Goal: Information Seeking & Learning: Check status

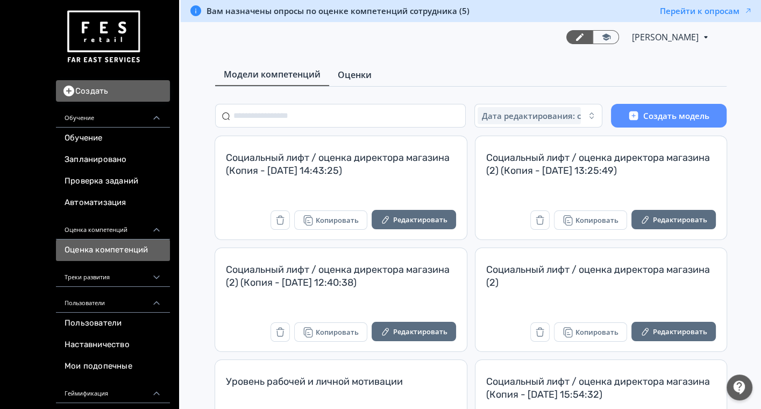
click at [345, 69] on span "Оценки" at bounding box center [355, 74] width 34 height 13
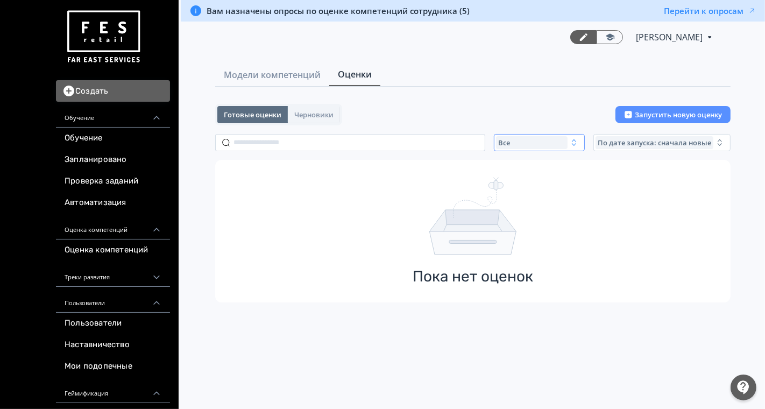
click at [530, 145] on div "Все" at bounding box center [532, 142] width 72 height 13
click at [530, 182] on span "Активные" at bounding box center [527, 186] width 39 height 11
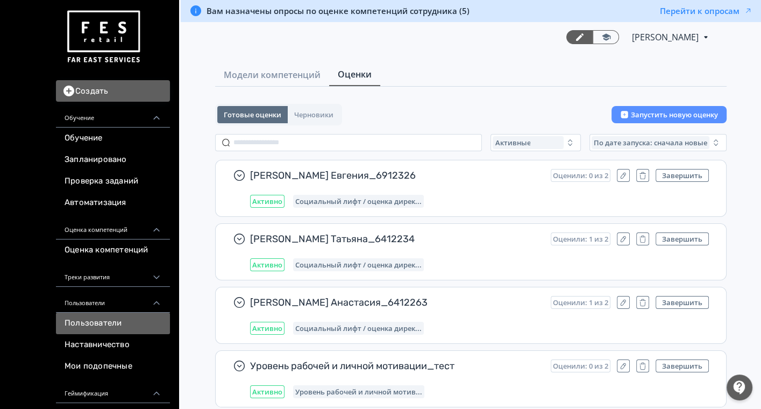
click at [101, 320] on link "Пользователи" at bounding box center [113, 323] width 114 height 22
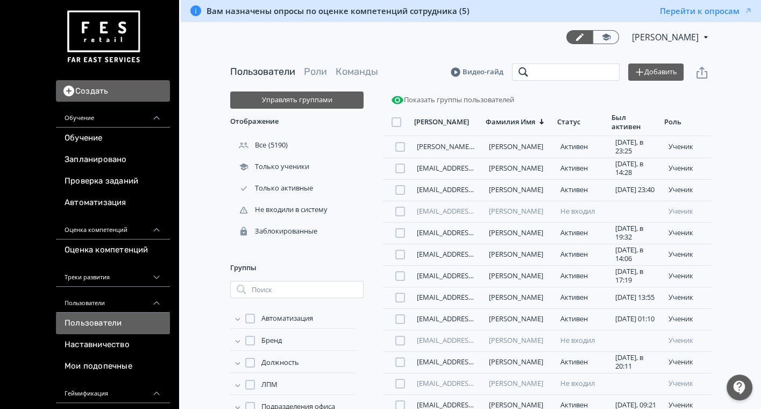
click at [568, 72] on input "search" at bounding box center [566, 71] width 108 height 17
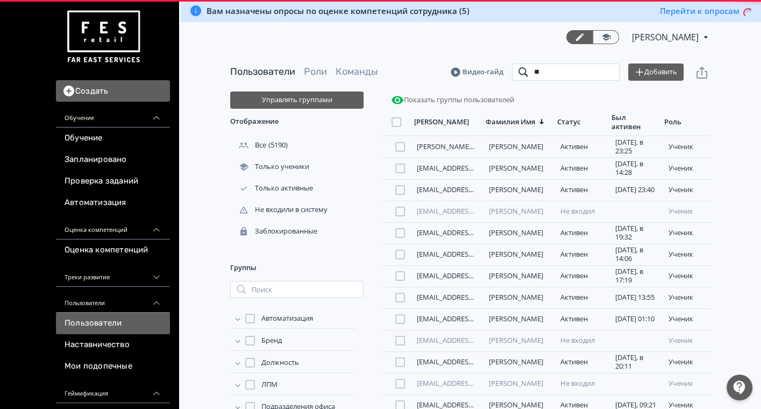
type input "*"
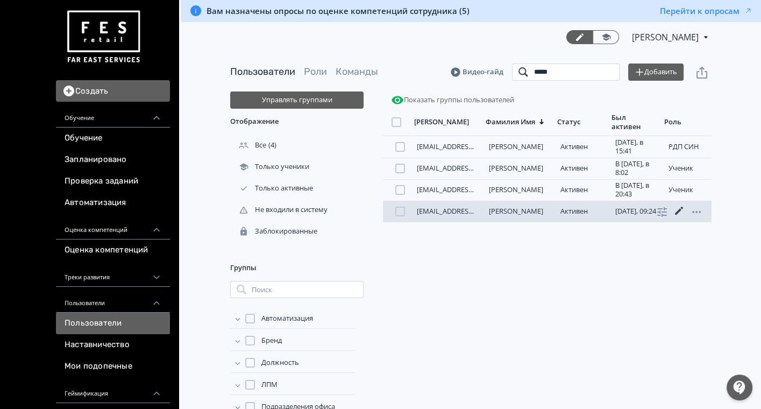
type input "*****"
click at [679, 209] on icon at bounding box center [679, 210] width 8 height 8
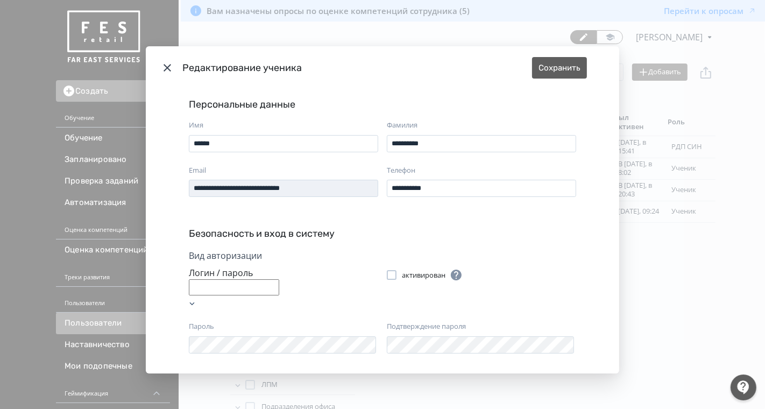
click at [583, 230] on div "**********" at bounding box center [382, 231] width 473 height 284
click at [162, 70] on icon "Modal" at bounding box center [167, 67] width 13 height 13
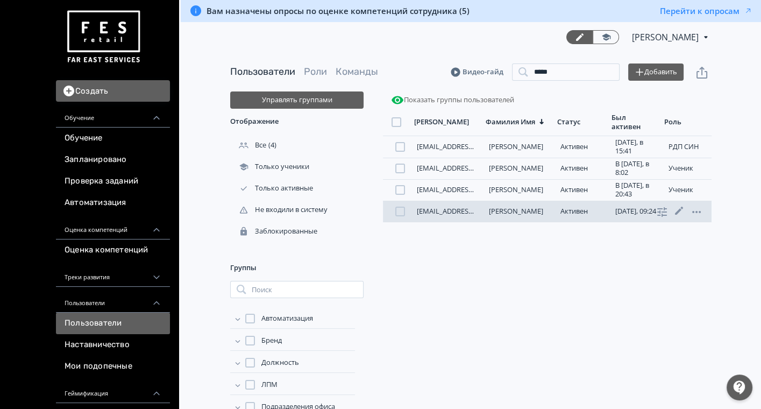
click at [525, 213] on link "[PERSON_NAME]" at bounding box center [516, 211] width 54 height 10
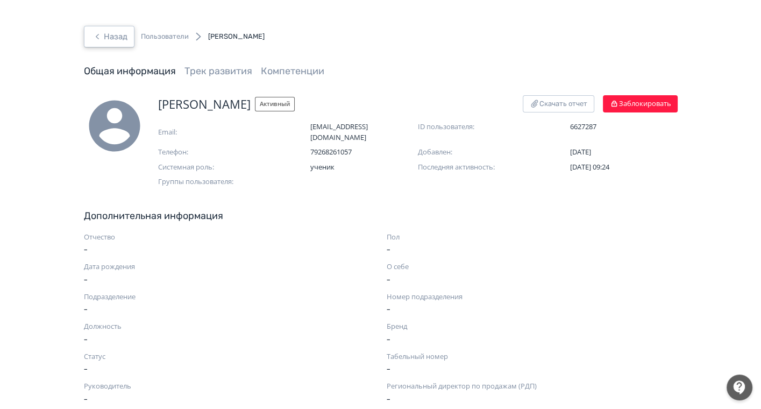
click at [115, 40] on button "Назад" at bounding box center [109, 37] width 51 height 22
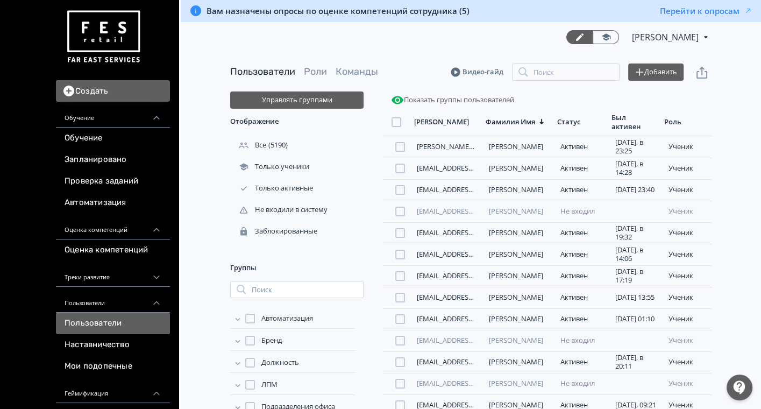
click at [97, 35] on img at bounding box center [103, 36] width 77 height 61
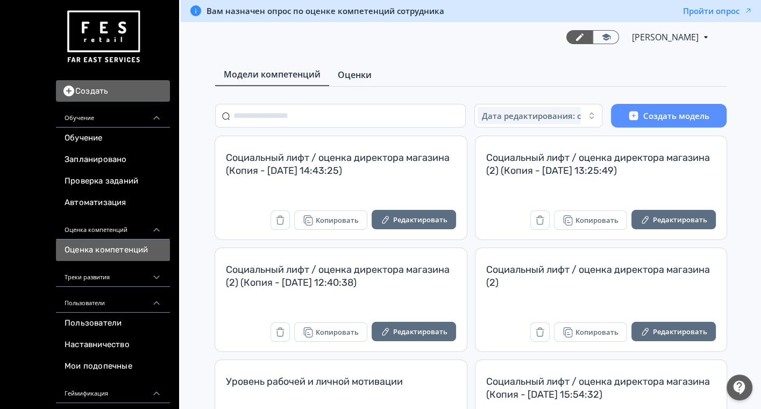
click at [351, 73] on span "Оценки" at bounding box center [355, 74] width 34 height 13
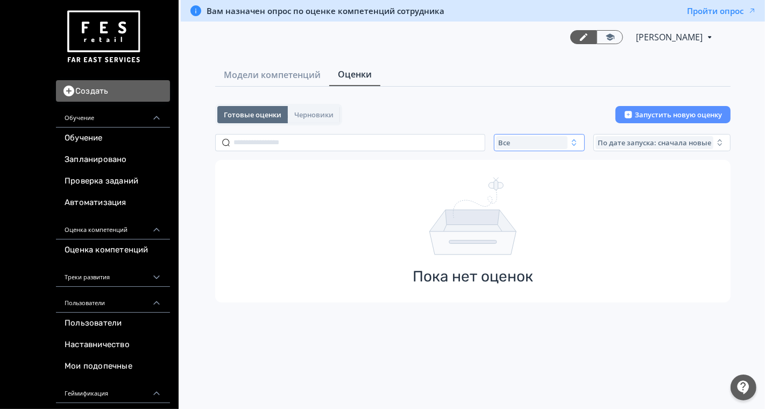
click at [550, 138] on div "Все" at bounding box center [532, 142] width 72 height 13
click at [547, 183] on button "Активные" at bounding box center [602, 186] width 188 height 19
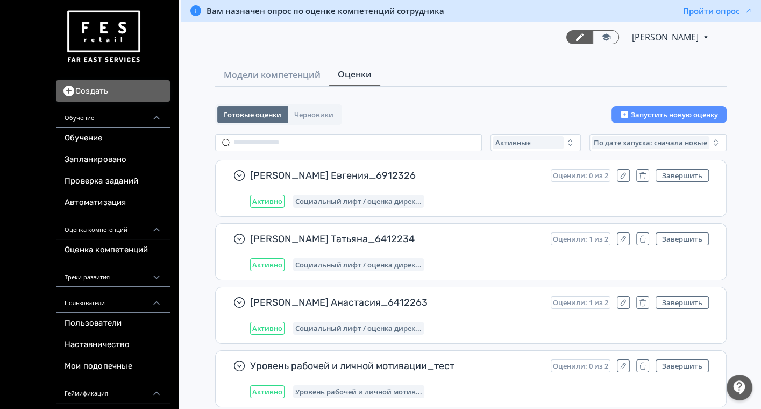
click at [529, 136] on div "Активные" at bounding box center [527, 142] width 71 height 13
click at [522, 201] on span "Завершенные" at bounding box center [532, 206] width 56 height 11
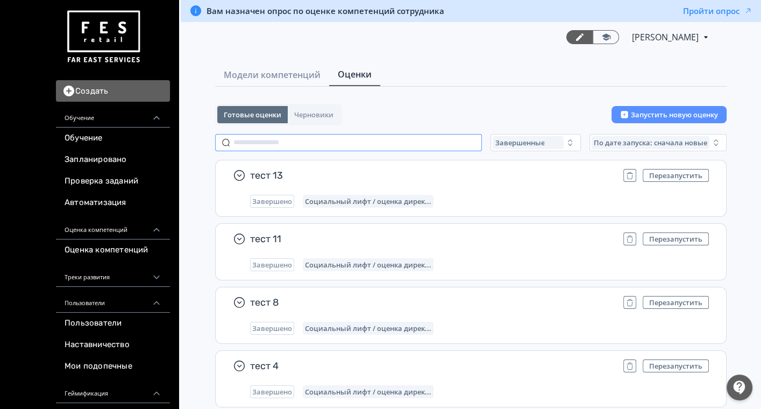
click at [273, 145] on input "text" at bounding box center [348, 142] width 267 height 17
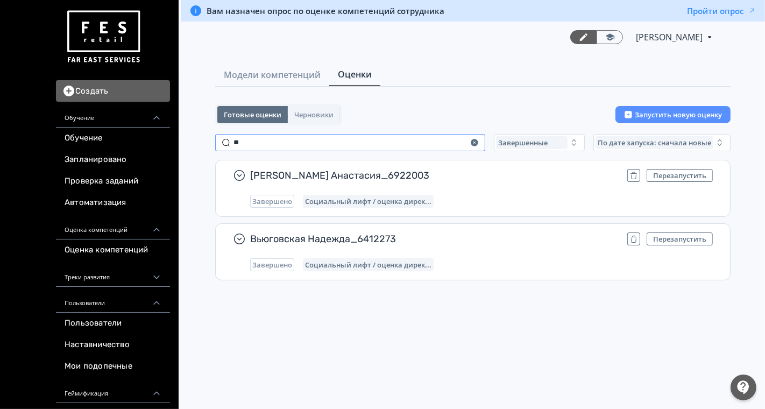
type input "*"
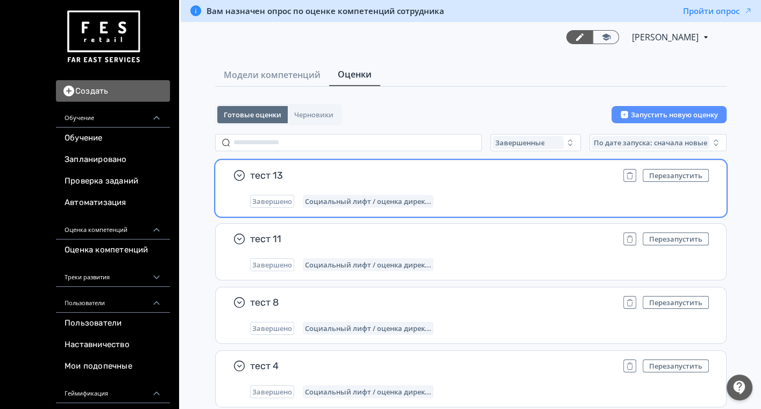
click at [585, 187] on div "тест 13 Перезапустить Завершено Социальный лифт / оценка дирек..." at bounding box center [479, 188] width 459 height 39
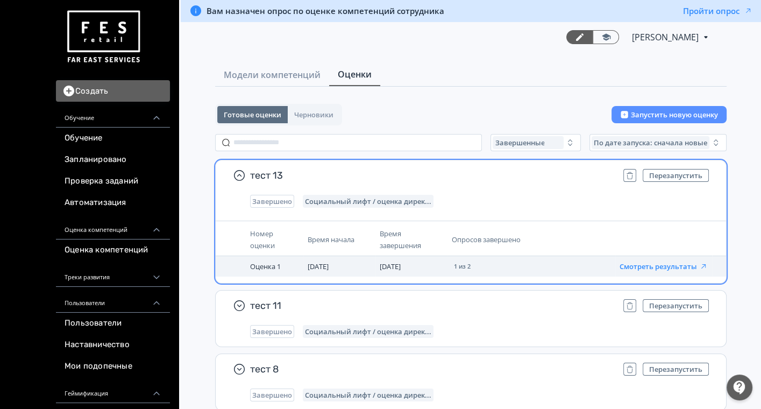
click at [660, 266] on button "Смотреть результаты" at bounding box center [663, 266] width 88 height 9
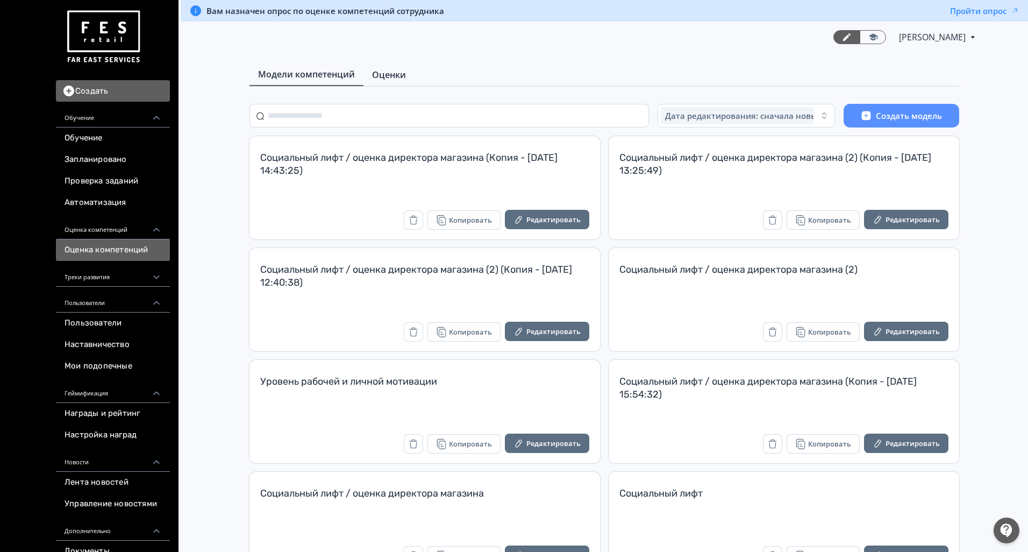
click at [396, 66] on link "Оценки" at bounding box center [388, 75] width 51 height 22
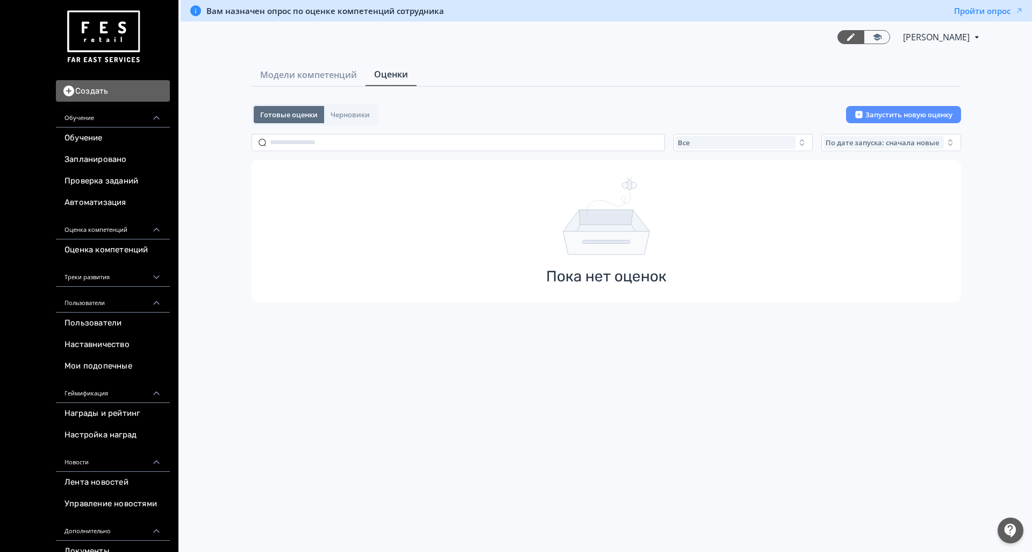
click at [688, 132] on div "Готовые оценки Черновики Запустить новую оценку Все По дате запуска: сначала но…" at bounding box center [607, 203] width 710 height 198
click at [695, 144] on div "Все" at bounding box center [736, 142] width 120 height 13
click at [697, 193] on button "Активные" at bounding box center [782, 186] width 188 height 19
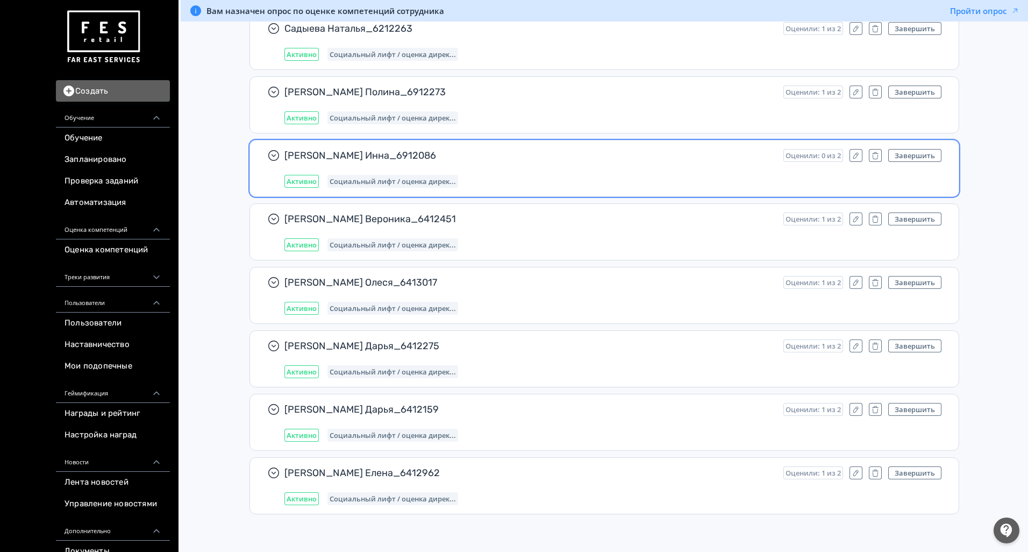
scroll to position [344, 0]
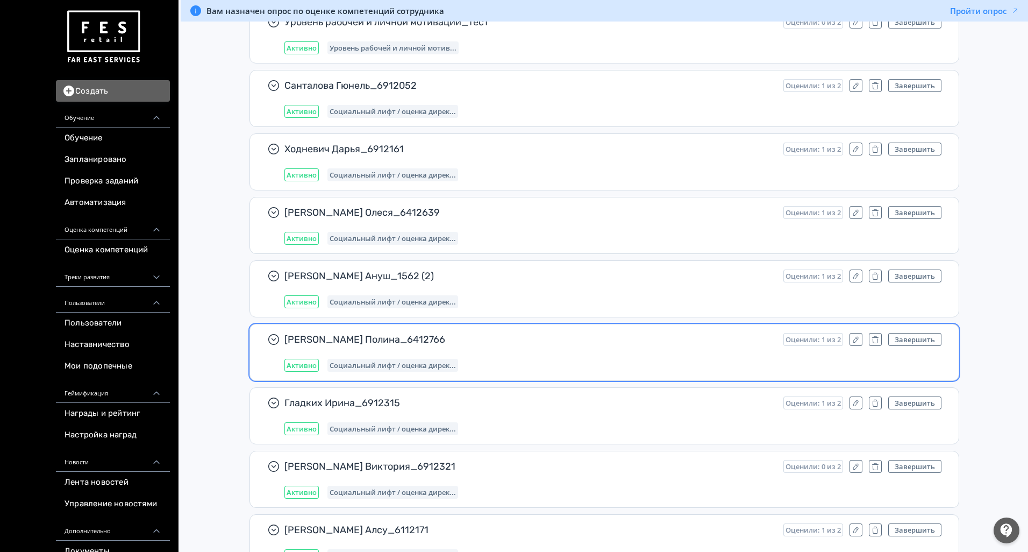
click at [612, 348] on div "Осипова Полина_6412766 Оценили: 1 из 2 Завершить Активно Социальный лифт / оцен…" at bounding box center [612, 352] width 657 height 39
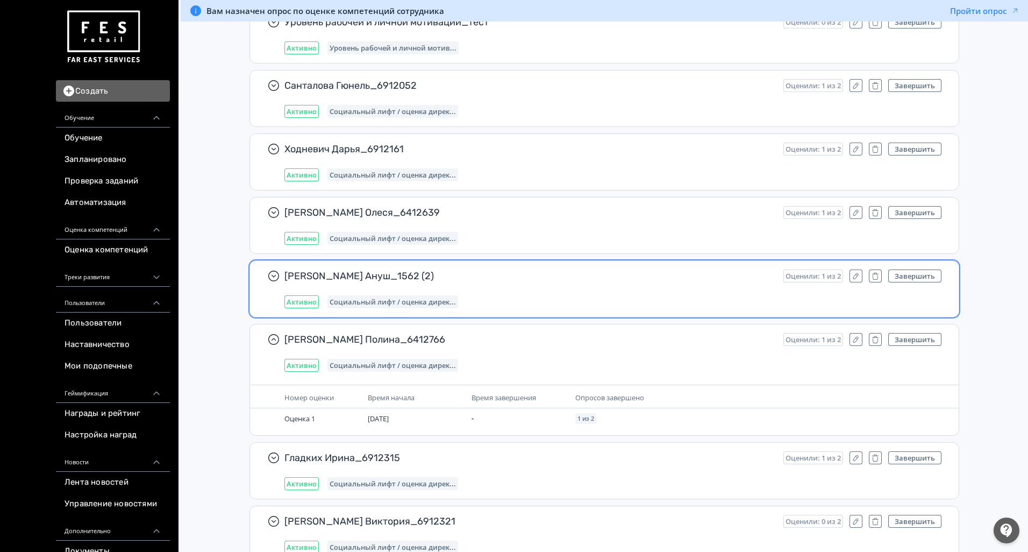
click at [573, 291] on div "Ильц Ануш_1562 (2) Оценили: 1 из 2 Завершить Активно Социальный лифт / оценка д…" at bounding box center [612, 288] width 657 height 39
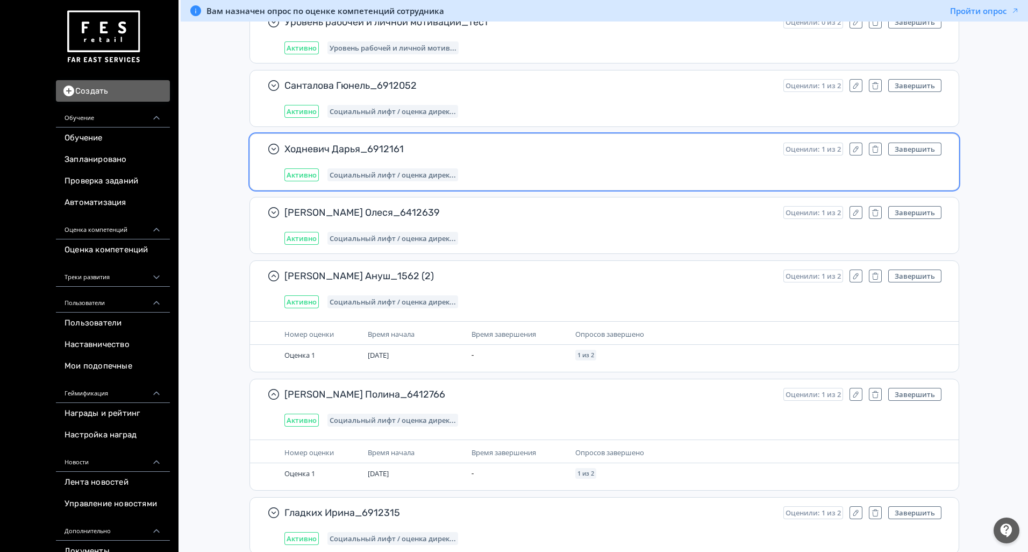
scroll to position [0, 0]
